Goal: Task Accomplishment & Management: Manage account settings

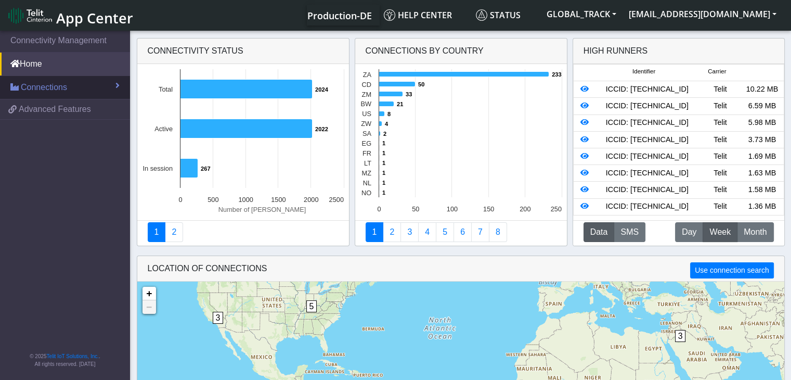
click at [48, 83] on span "Connections" at bounding box center [44, 87] width 46 height 12
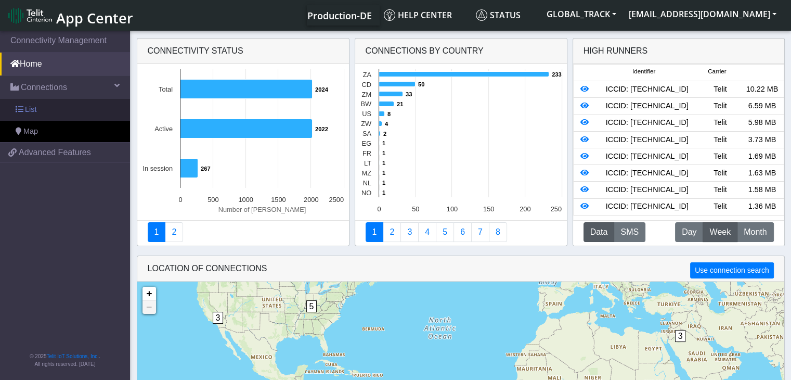
click at [71, 118] on link "List" at bounding box center [65, 110] width 130 height 22
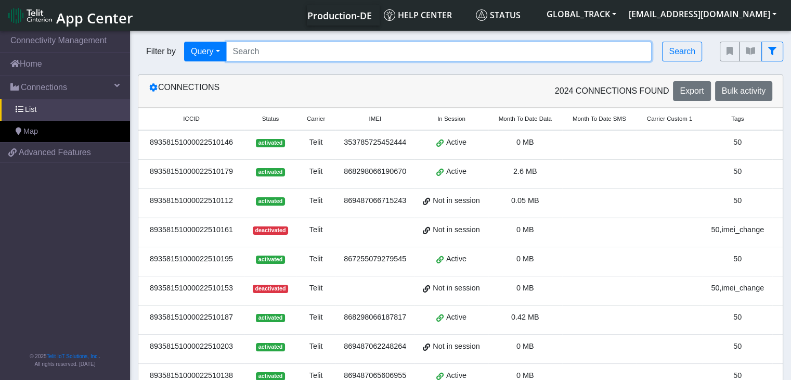
click at [276, 57] on input "Search..." at bounding box center [439, 52] width 426 height 20
paste input "864011062511300"
type input "864011062511300"
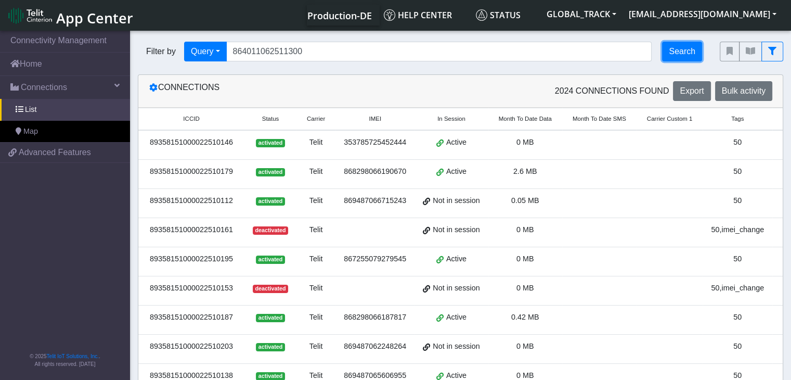
click at [672, 50] on button "Search" at bounding box center [682, 52] width 40 height 20
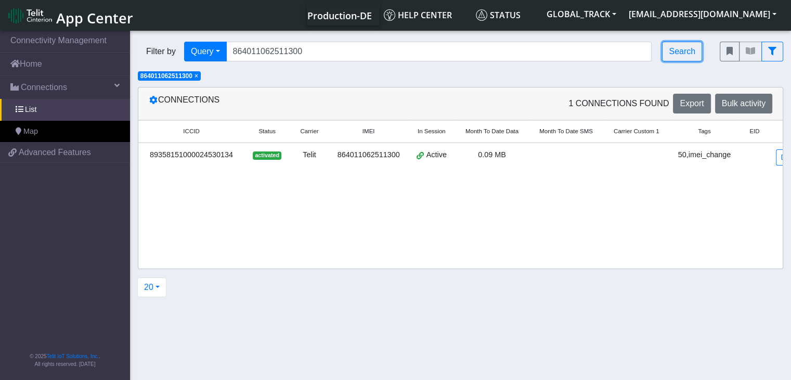
scroll to position [0, 20]
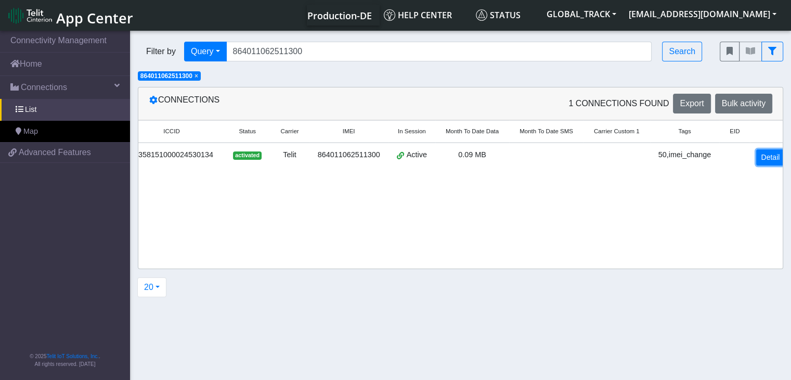
click at [757, 155] on link "Detail" at bounding box center [771, 157] width 28 height 16
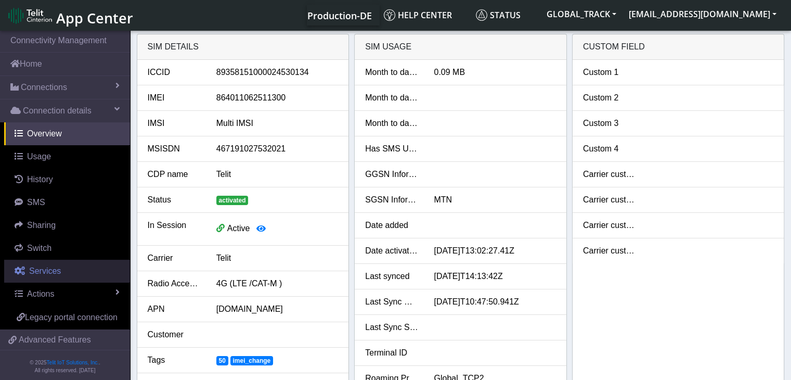
click at [67, 265] on link "Services" at bounding box center [67, 271] width 126 height 23
select select "2: 6"
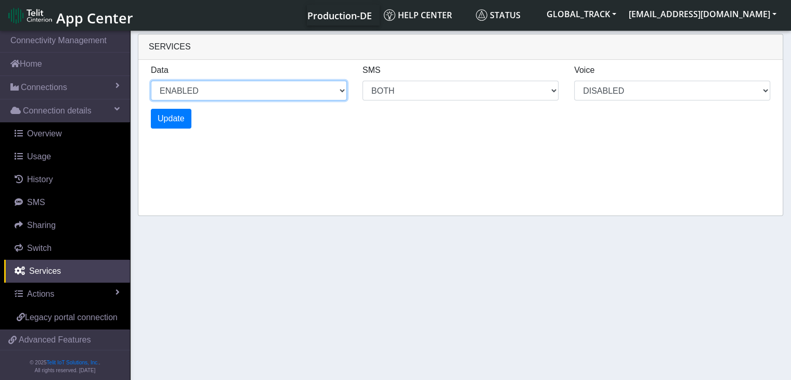
click at [245, 94] on select "ENABLED DISABLED" at bounding box center [249, 91] width 196 height 20
click at [151, 81] on select "ENABLED DISABLED" at bounding box center [249, 91] width 196 height 20
select select "3: 1"
select select "6: 6"
select select "1: 0"
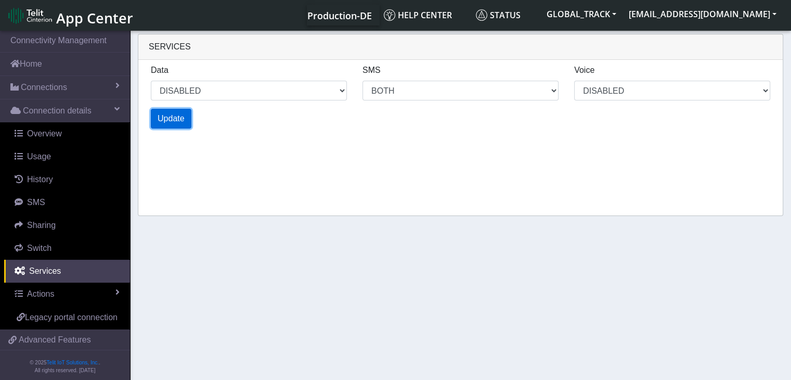
select select "5: 1"
select select "10: 6"
select select "2: 0"
click at [180, 114] on span "Update" at bounding box center [171, 118] width 27 height 9
select select "7: 1"
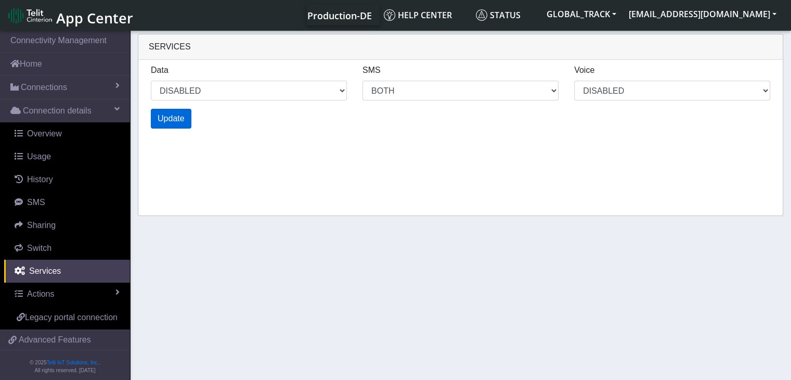
select select "14: 6"
select select "3: 0"
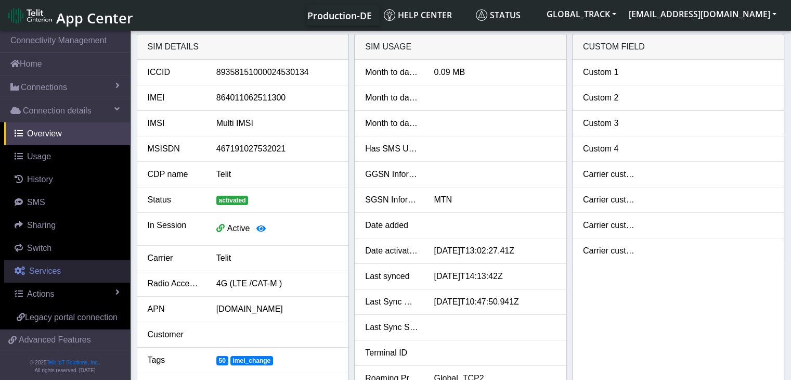
click at [91, 266] on link "Services" at bounding box center [67, 271] width 126 height 23
select select "1: 1"
select select "2: 6"
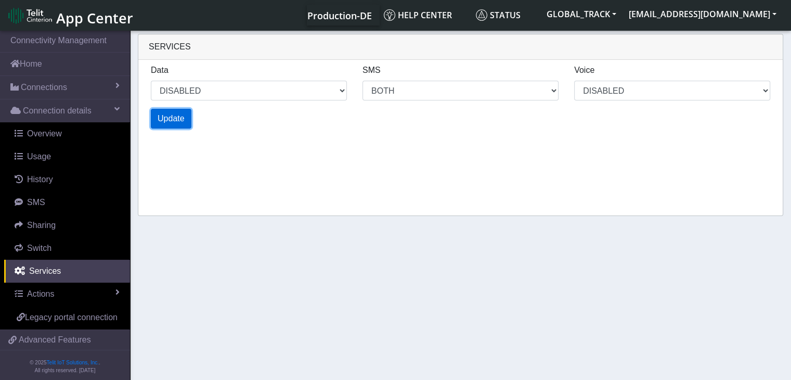
click at [183, 119] on span "Update" at bounding box center [171, 118] width 27 height 9
select select "3: 1"
select select "6: 6"
select select "1: 0"
select select "5: 1"
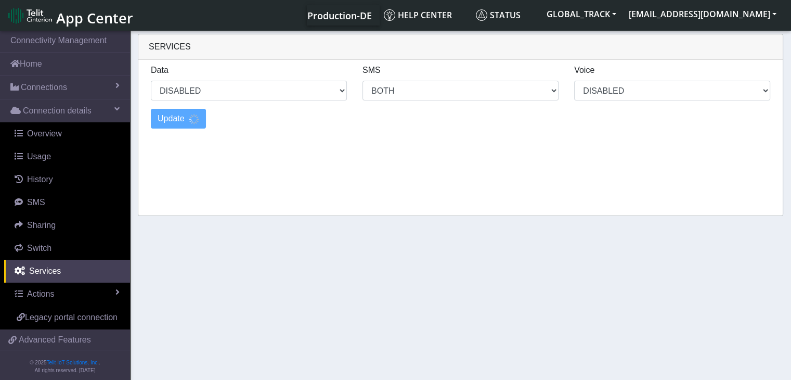
select select "10: 6"
select select "2: 0"
click at [168, 117] on span "Update" at bounding box center [171, 118] width 27 height 9
select select "7: 1"
select select "14: 6"
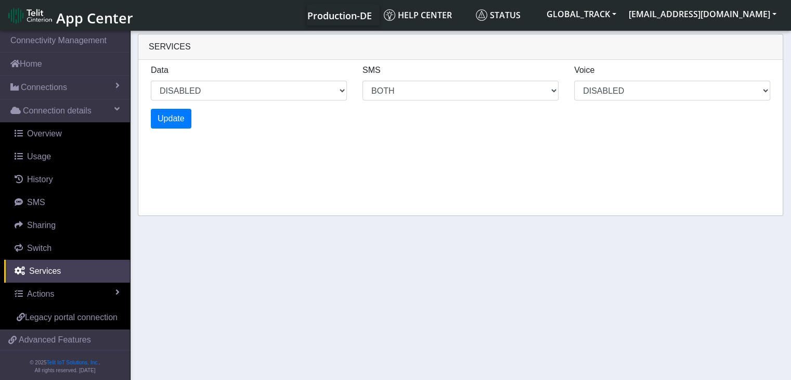
select select "3: 0"
select select "9: 1"
select select "18: 6"
select select "4: 0"
click at [166, 118] on span "Update" at bounding box center [171, 118] width 27 height 9
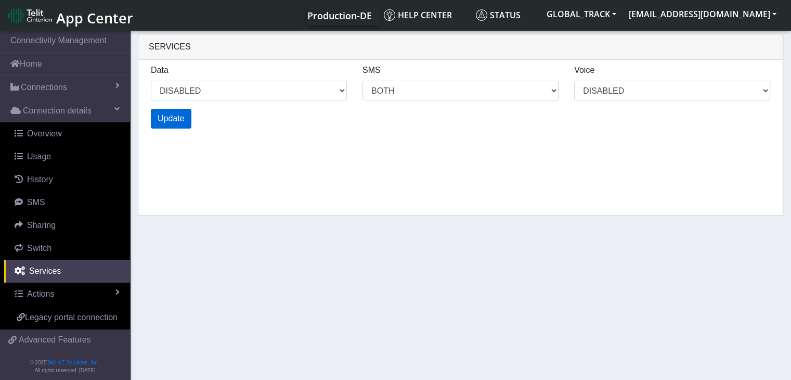
select select "11: 1"
select select "22: 6"
select select "5: 0"
select select "13: 1"
select select "26: 6"
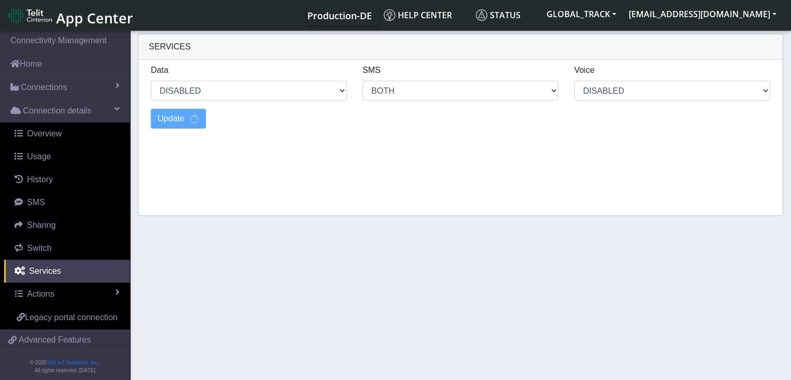
select select "6: 0"
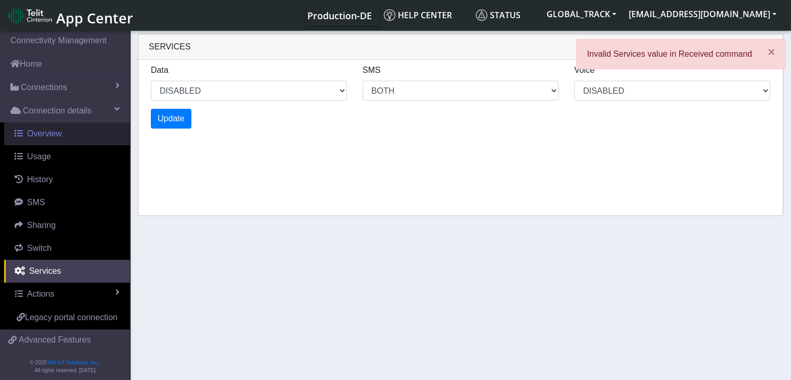
click at [42, 132] on span "Overview" at bounding box center [44, 133] width 35 height 9
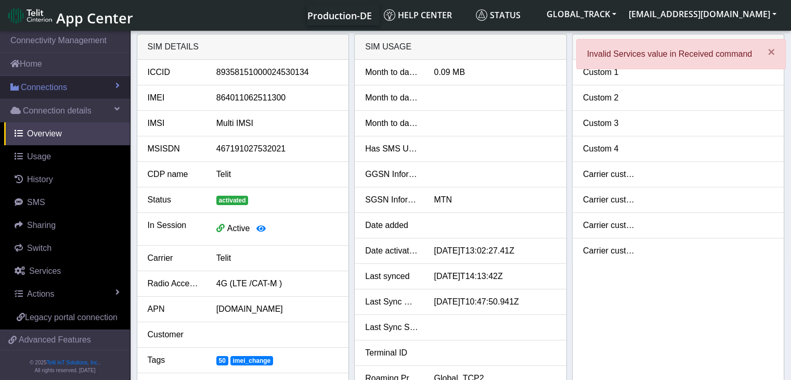
click at [76, 92] on link "Connections" at bounding box center [65, 87] width 130 height 23
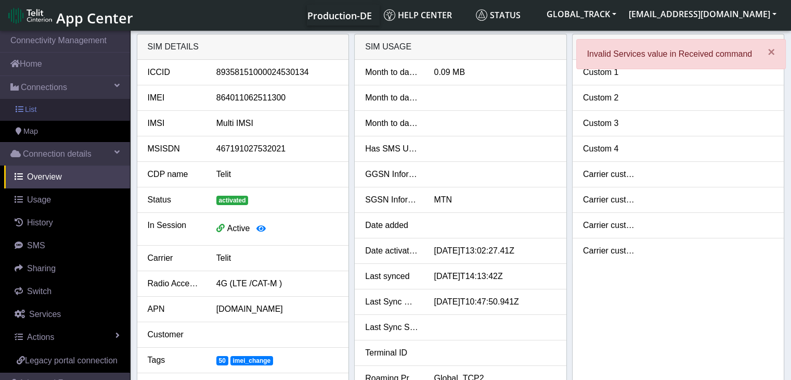
click at [77, 112] on link "List" at bounding box center [65, 110] width 130 height 22
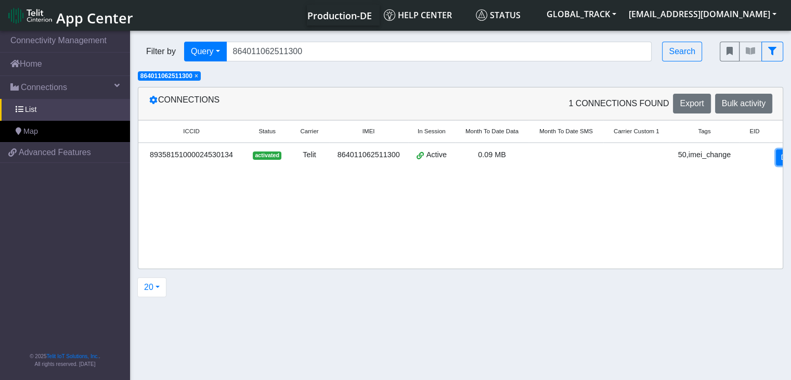
click at [776, 162] on link "Detail" at bounding box center [790, 157] width 28 height 16
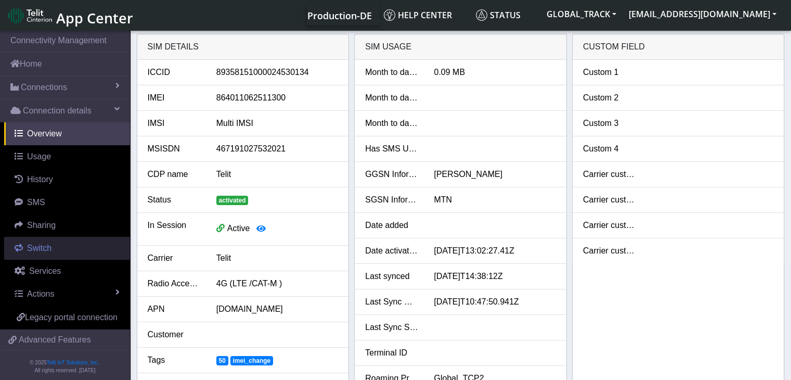
click at [58, 257] on link "Switch" at bounding box center [67, 248] width 126 height 23
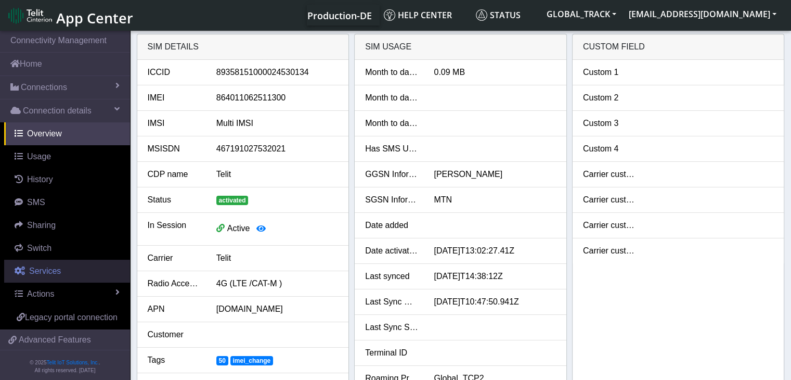
click at [58, 266] on span "Services" at bounding box center [45, 270] width 32 height 9
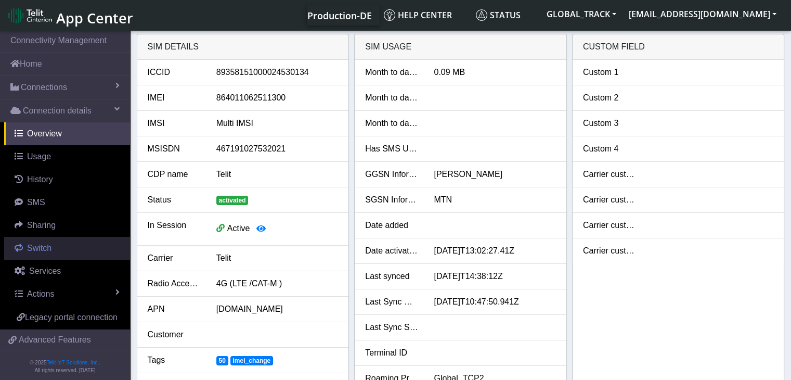
select select "1: 1"
select select "2: 6"
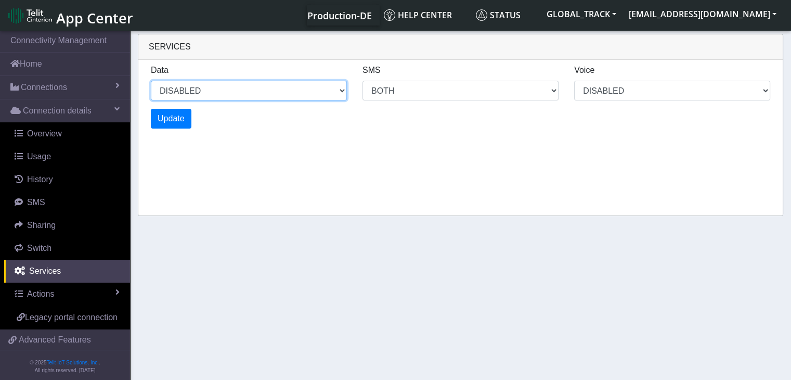
click at [280, 94] on select "ENABLED DISABLED" at bounding box center [249, 91] width 196 height 20
click at [151, 81] on select "ENABLED DISABLED" at bounding box center [249, 91] width 196 height 20
select select "2: 0"
select select "6: 6"
select select "1: 0"
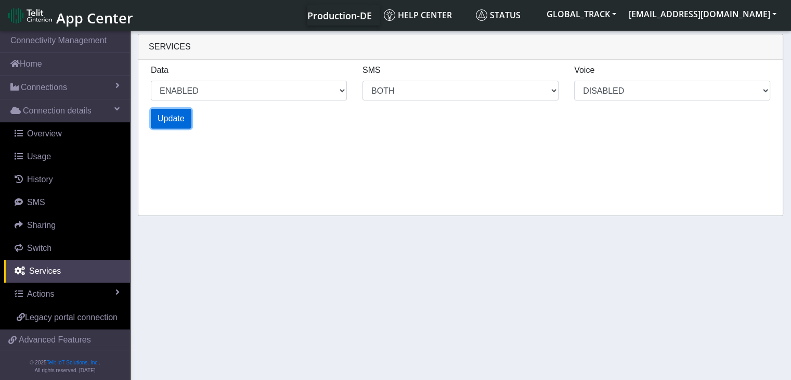
click at [172, 118] on span "Update" at bounding box center [171, 118] width 27 height 9
select select "6: 0"
select select "14: 6"
select select "3: 0"
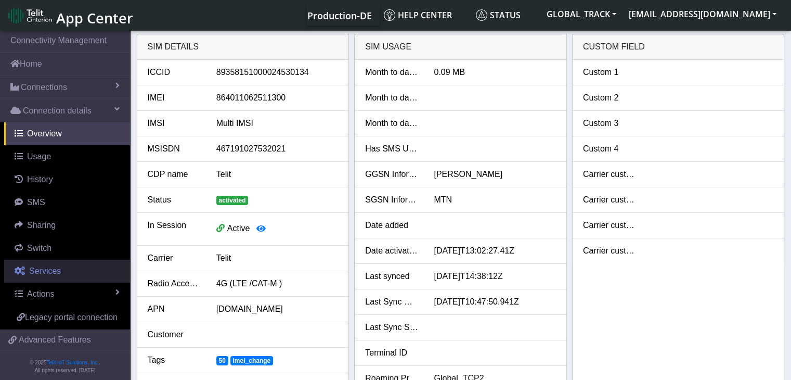
click at [61, 275] on link "Services" at bounding box center [67, 271] width 126 height 23
select select "2: 6"
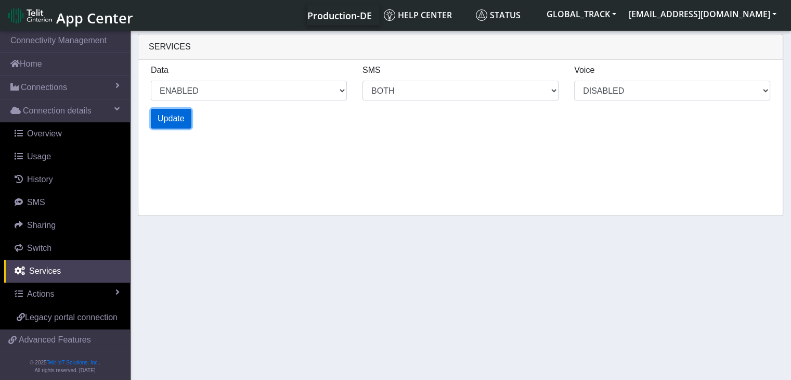
click at [189, 115] on button "Update" at bounding box center [171, 119] width 41 height 20
select select "2: 0"
select select "6: 6"
select select "1: 0"
select select "4: 0"
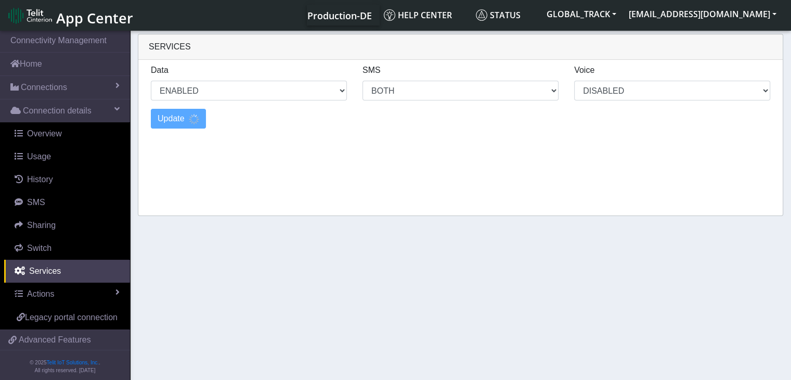
select select "10: 6"
select select "2: 0"
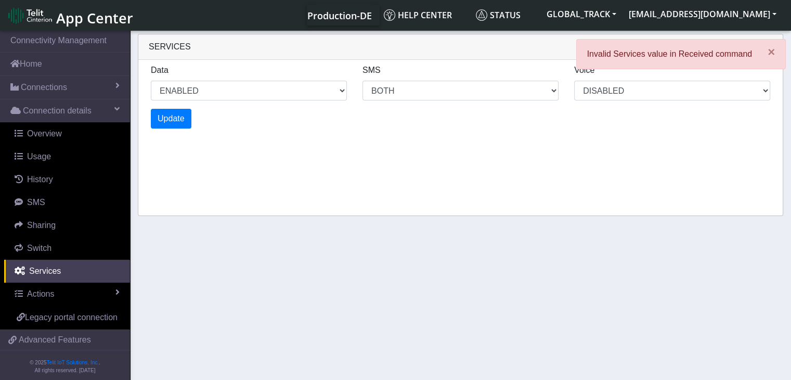
click at [349, 92] on div "Data ENABLED DISABLED" at bounding box center [249, 82] width 212 height 36
click at [333, 92] on select "ENABLED DISABLED" at bounding box center [249, 91] width 196 height 20
click at [151, 81] on select "ENABLED DISABLED" at bounding box center [249, 91] width 196 height 20
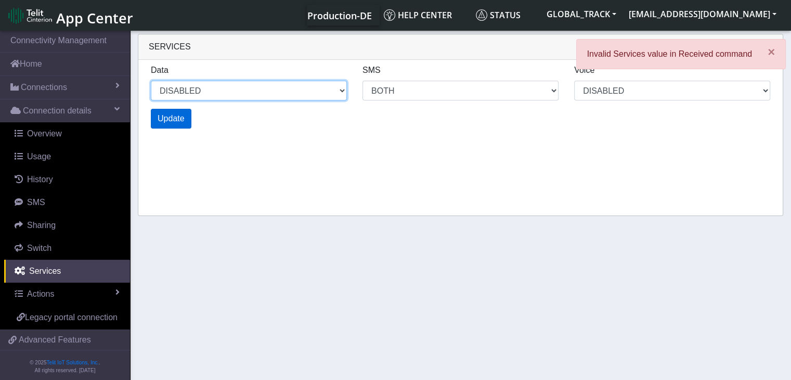
select select "7: 1"
select select "14: 6"
select select "3: 0"
click at [179, 121] on span "Update" at bounding box center [171, 118] width 27 height 9
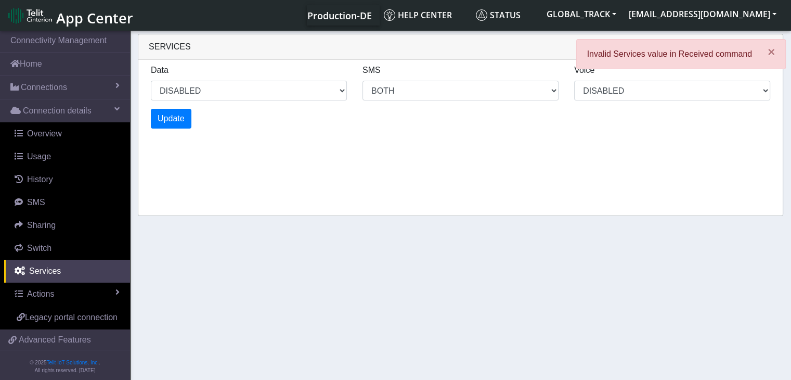
select select "11: 1"
select select "22: 6"
select select "5: 0"
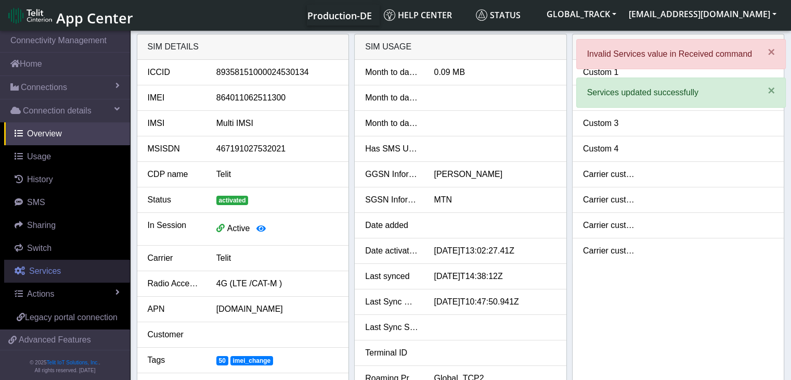
click at [73, 268] on link "Services" at bounding box center [67, 271] width 126 height 23
select select "1: 1"
select select "2: 6"
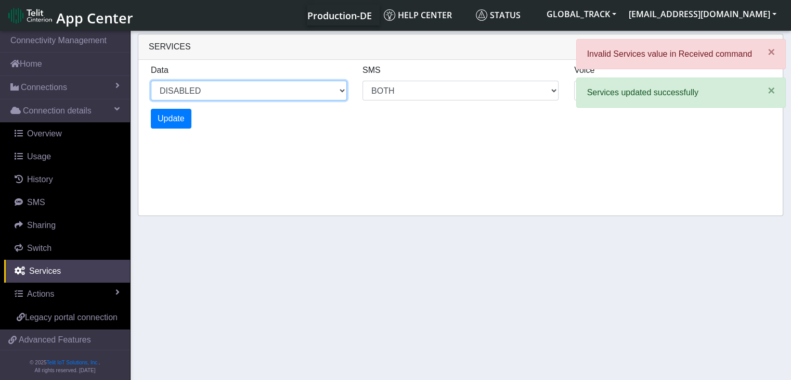
click at [317, 88] on select "ENABLED DISABLED" at bounding box center [249, 91] width 196 height 20
click at [151, 81] on select "ENABLED DISABLED" at bounding box center [249, 91] width 196 height 20
select select "2: 0"
select select "6: 6"
select select "1: 0"
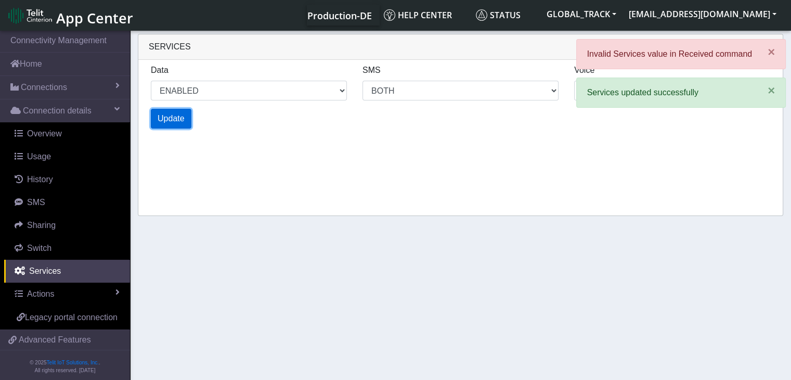
click at [183, 123] on span "Update" at bounding box center [171, 118] width 27 height 9
select select "6: 0"
select select "14: 6"
select select "3: 0"
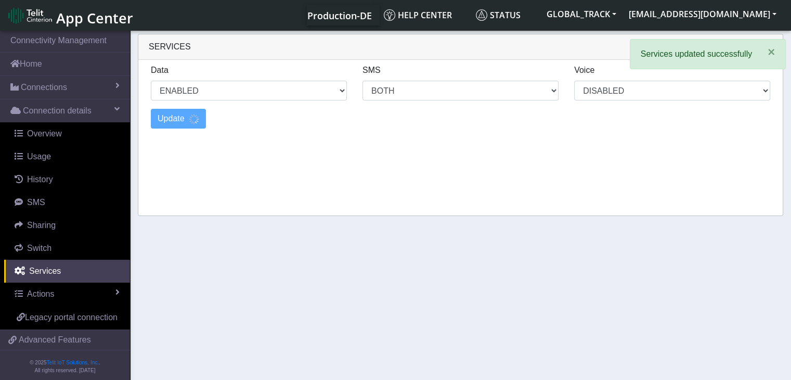
select select "8: 0"
select select "18: 6"
select select "4: 0"
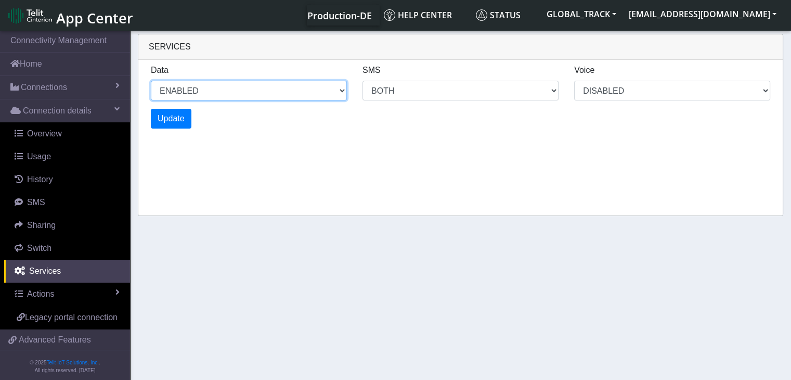
click at [341, 87] on select "ENABLED DISABLED" at bounding box center [249, 91] width 196 height 20
click at [151, 81] on select "ENABLED DISABLED" at bounding box center [249, 91] width 196 height 20
select select "11: 1"
select select "22: 6"
select select "5: 0"
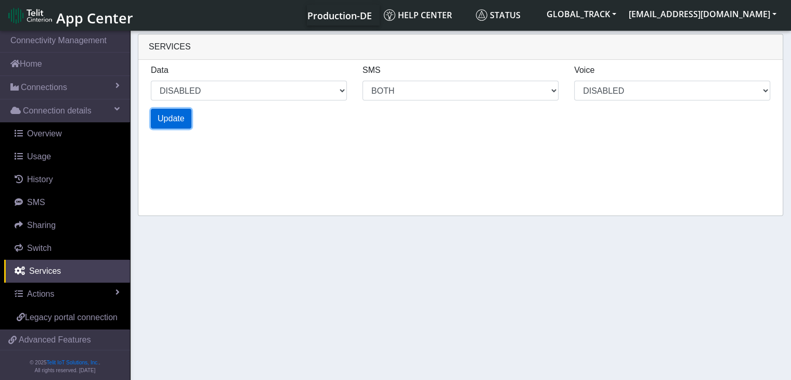
click at [187, 121] on button "Update" at bounding box center [171, 119] width 41 height 20
select select "15: 1"
select select "30: 6"
select select "7: 0"
select select "17: 1"
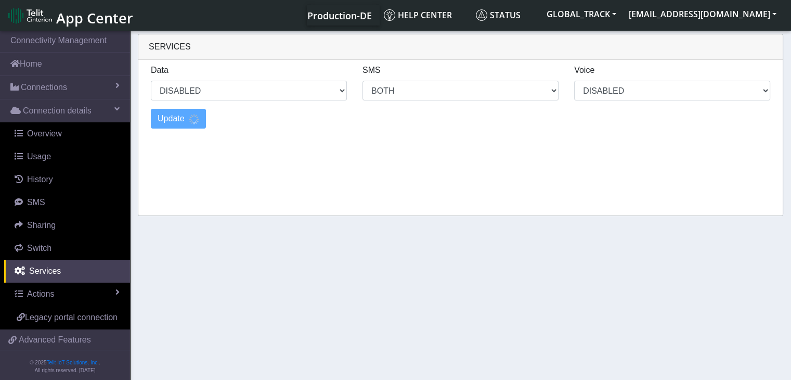
select select "34: 6"
select select "8: 0"
click at [187, 121] on button "Update" at bounding box center [171, 119] width 41 height 20
select select "19: 1"
select select "38: 6"
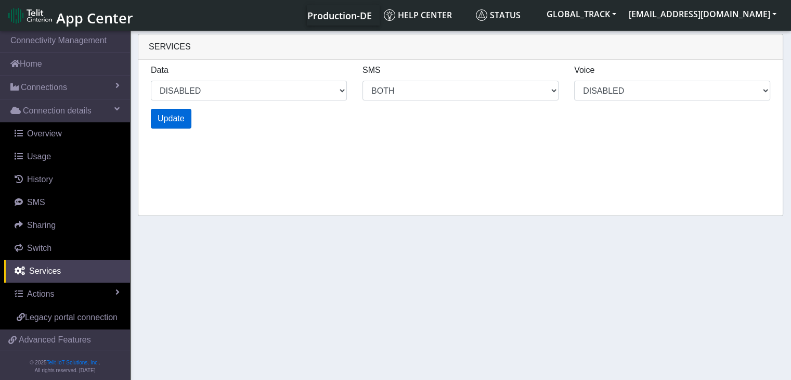
select select "9: 0"
select select "21: 1"
select select "42: 6"
select select "10: 0"
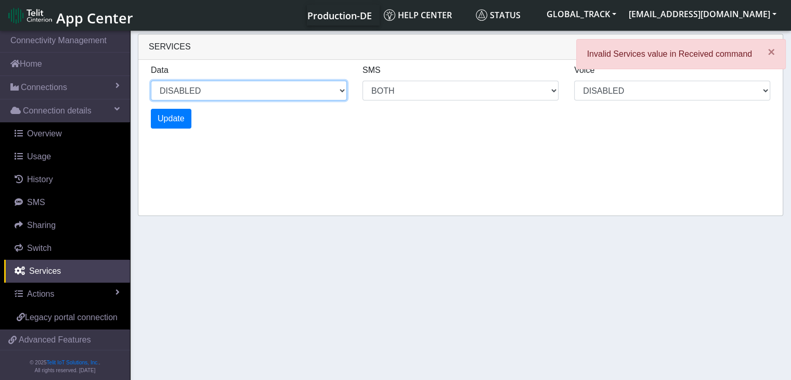
click at [240, 86] on select "ENABLED DISABLED" at bounding box center [249, 91] width 196 height 20
click at [151, 81] on select "ENABLED DISABLED" at bounding box center [249, 91] width 196 height 20
click at [228, 174] on div "Services Data ENABLED DISABLED SMS MO MT BOTH DISABLED Voice DISABLED Update" at bounding box center [461, 125] width 646 height 182
select select "23: 1"
select select "46: 6"
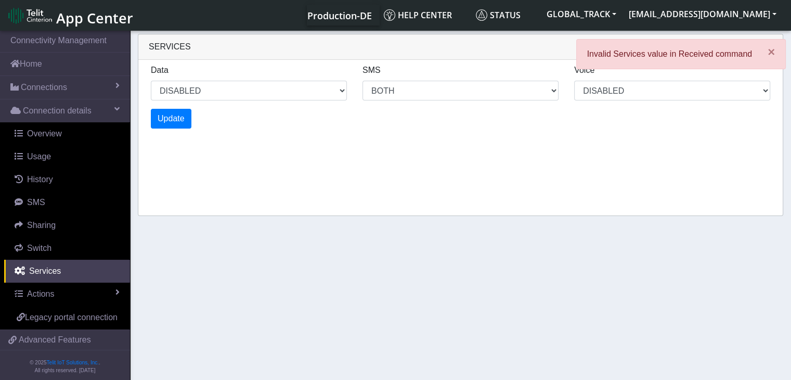
select select "11: 0"
